Goal: Browse casually: Explore the website without a specific task or goal

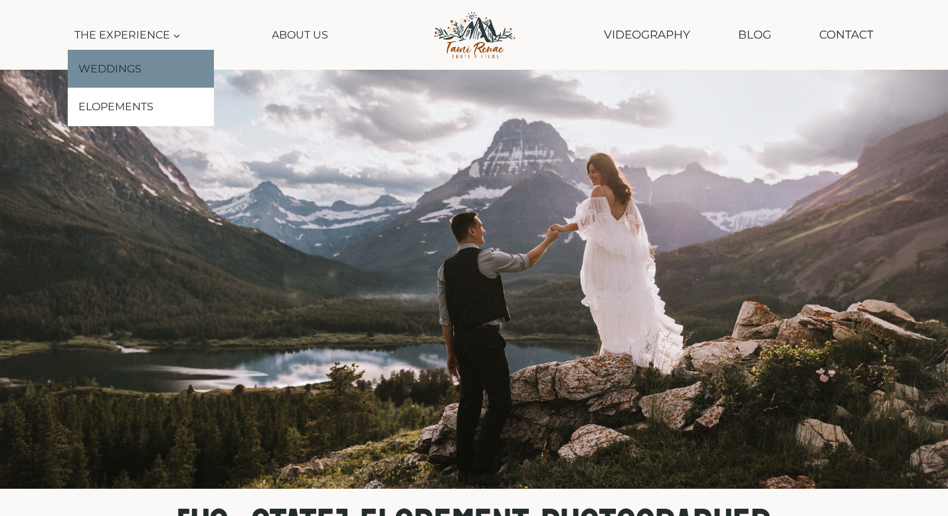
click at [138, 59] on link "Weddings" at bounding box center [141, 69] width 146 height 39
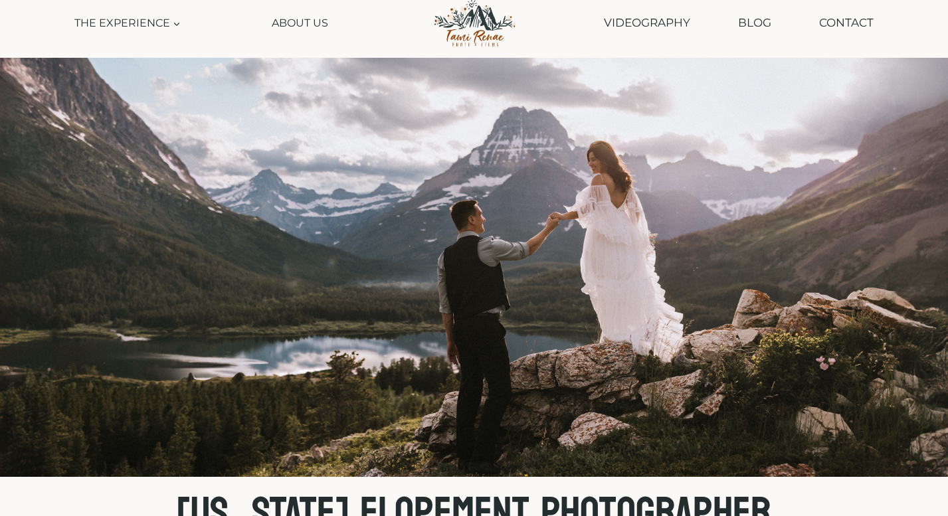
scroll to position [13, 0]
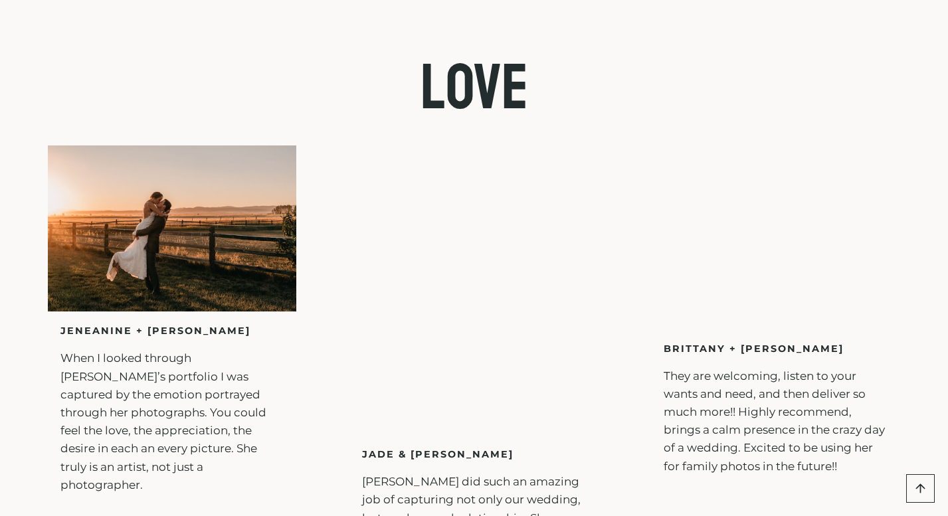
scroll to position [4449, 0]
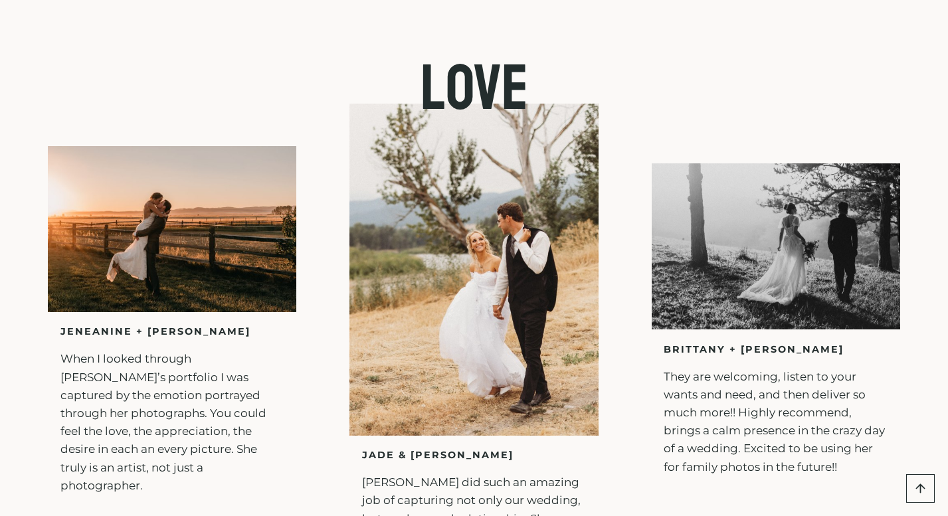
click at [432, 428] on img at bounding box center [473, 269] width 248 height 331
click at [412, 463] on p "jade & alec" at bounding box center [474, 455] width 224 height 15
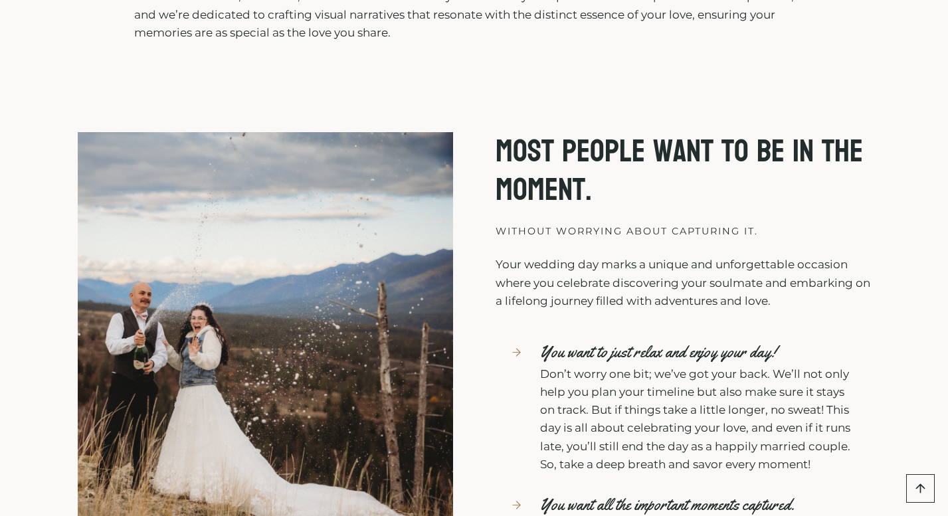
scroll to position [0, 0]
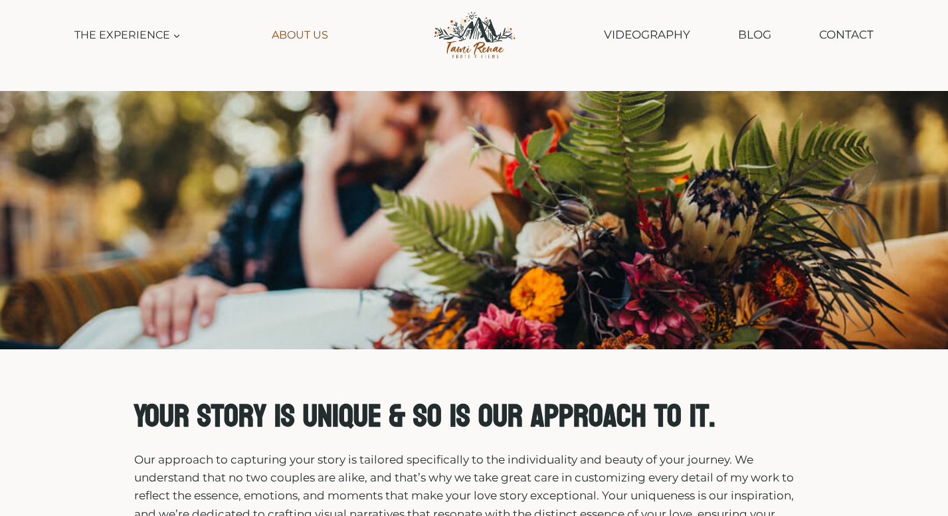
click at [322, 31] on link "About Us" at bounding box center [299, 35] width 69 height 30
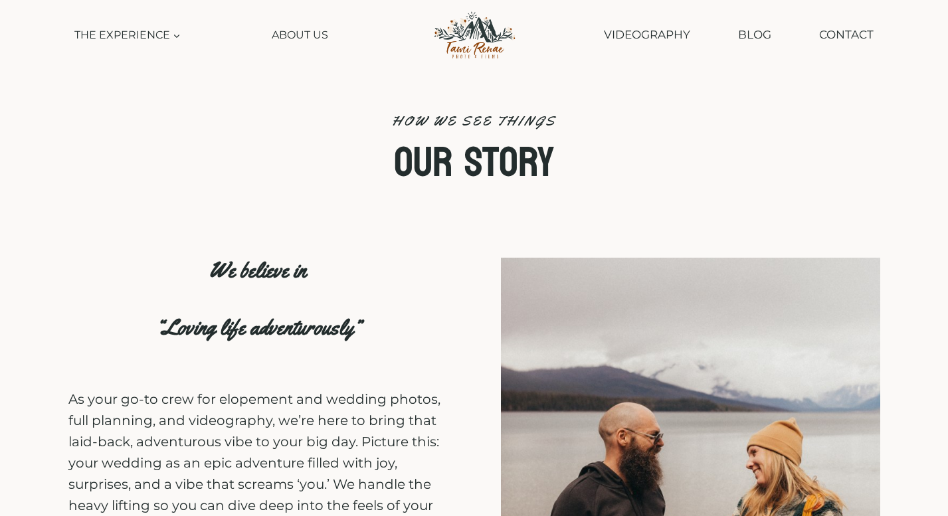
click at [484, 43] on img at bounding box center [474, 34] width 110 height 55
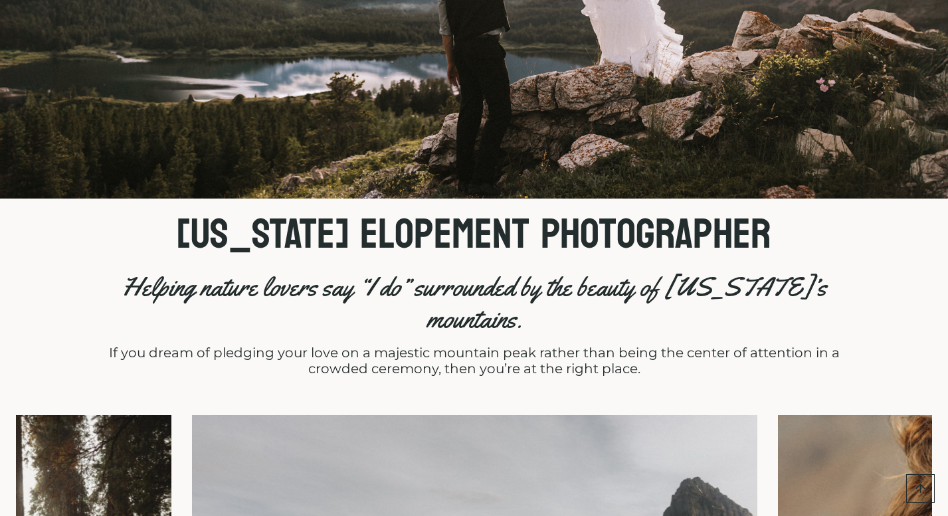
scroll to position [286, 0]
